Goal: Learn about a topic: Learn about a topic

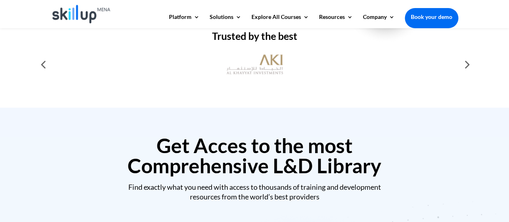
scroll to position [282, 0]
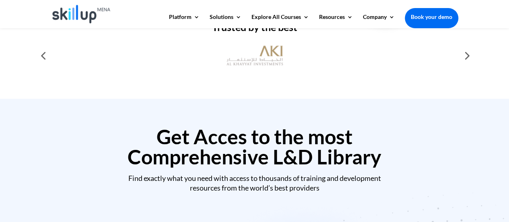
click at [468, 53] on div at bounding box center [466, 55] width 16 height 16
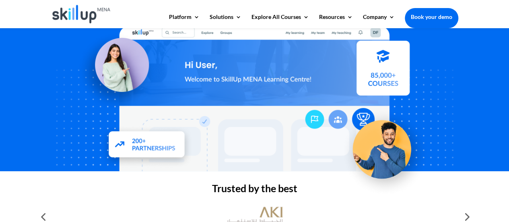
scroll to position [0, 0]
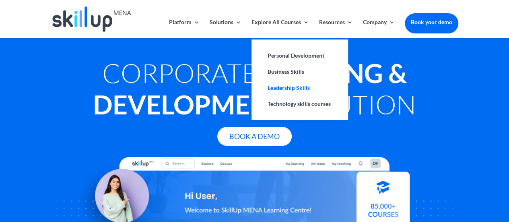
click at [298, 89] on link "Leadership Skills" at bounding box center [299, 88] width 80 height 16
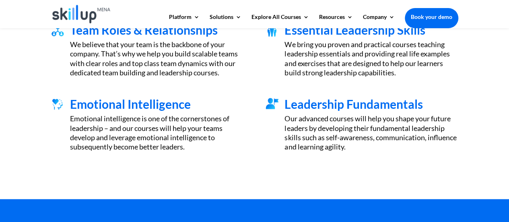
scroll to position [322, 0]
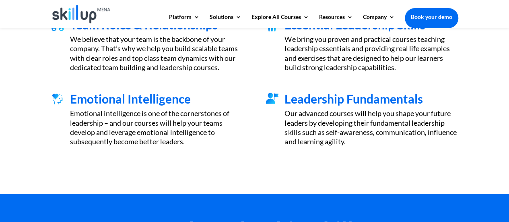
click at [357, 98] on span "Leadership Fundamentals" at bounding box center [353, 98] width 138 height 14
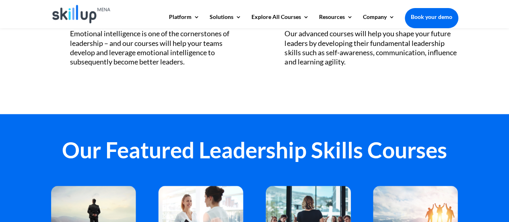
scroll to position [402, 0]
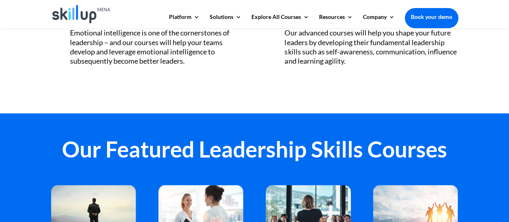
click at [384, 44] on div "Our advanced courses will help you shape your future leaders by developing thei…" at bounding box center [370, 47] width 173 height 38
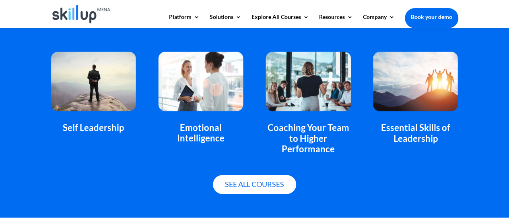
scroll to position [523, 0]
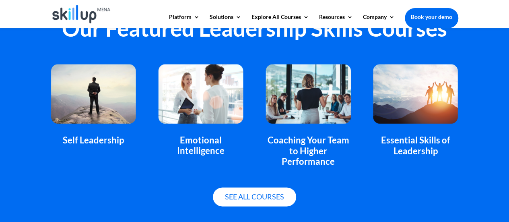
click at [205, 105] on img at bounding box center [200, 94] width 85 height 60
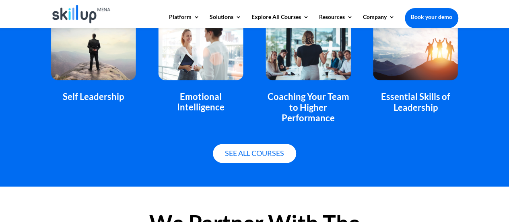
scroll to position [563, 0]
